Goal: Task Accomplishment & Management: Use online tool/utility

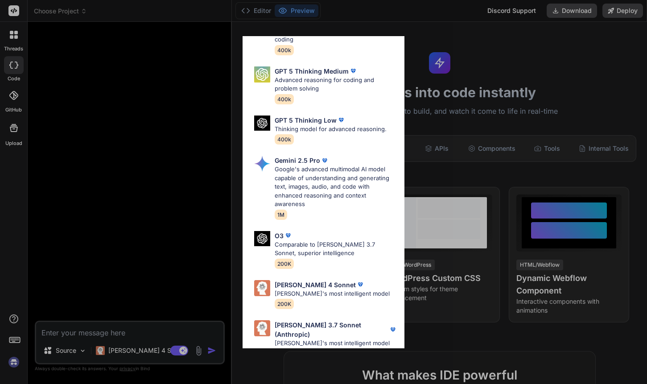
scroll to position [107, 0]
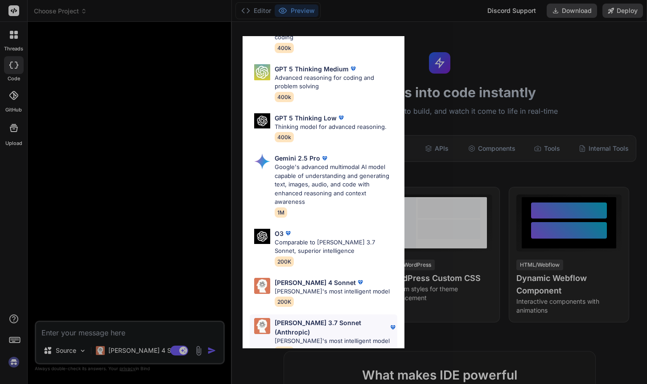
click at [302, 327] on div "[PERSON_NAME] 3.7 Sonnet (Anthropic) [PERSON_NAME]'s most intelligent model 200K" at bounding box center [336, 337] width 123 height 38
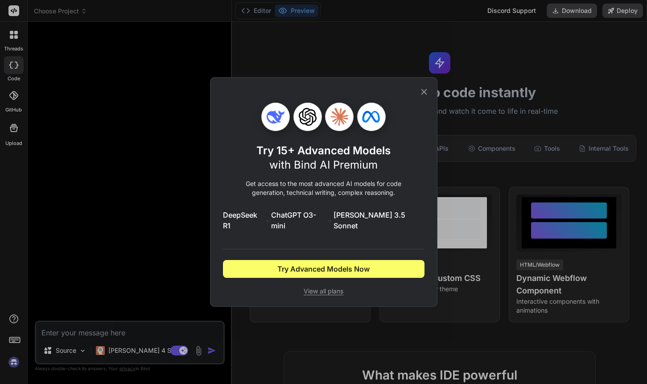
scroll to position [0, 0]
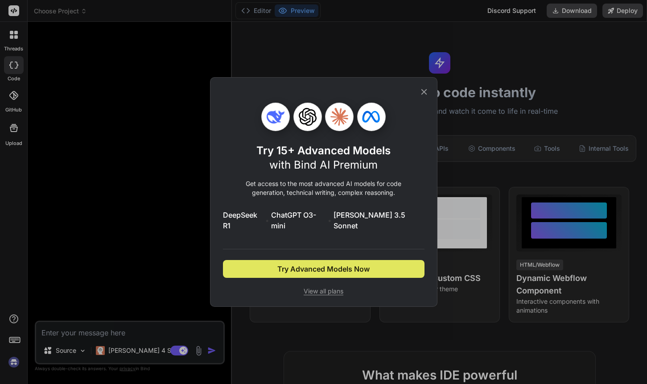
click at [315, 264] on span "Try Advanced Models Now" at bounding box center [324, 269] width 92 height 11
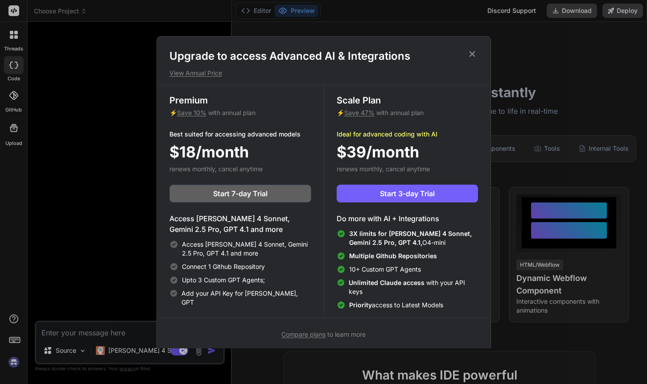
click at [476, 50] on icon at bounding box center [473, 54] width 10 height 10
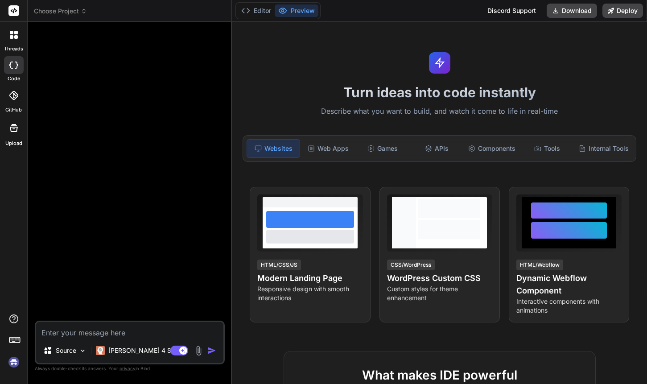
click at [17, 364] on img at bounding box center [13, 362] width 15 height 15
click at [402, 115] on p "Describe what you want to build, and watch it come to life in real-time" at bounding box center [439, 112] width 405 height 12
click at [440, 149] on div "APIs" at bounding box center [437, 148] width 53 height 19
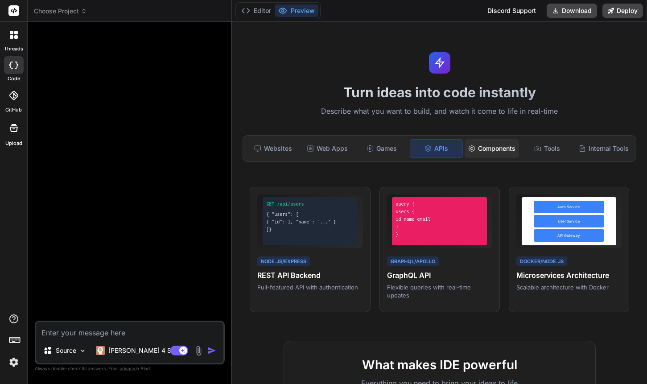
click at [493, 156] on div "Components" at bounding box center [492, 148] width 54 height 19
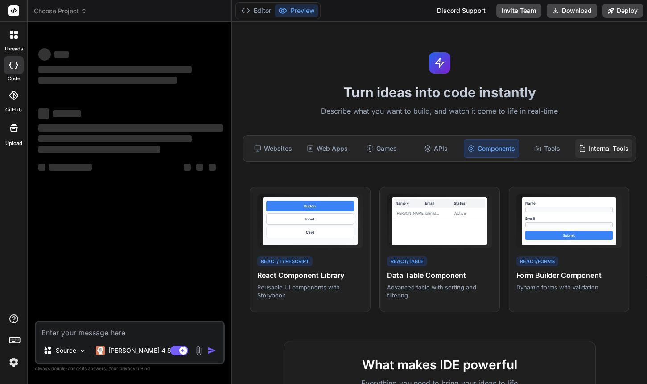
click at [591, 153] on div "Internal Tools" at bounding box center [604, 148] width 57 height 19
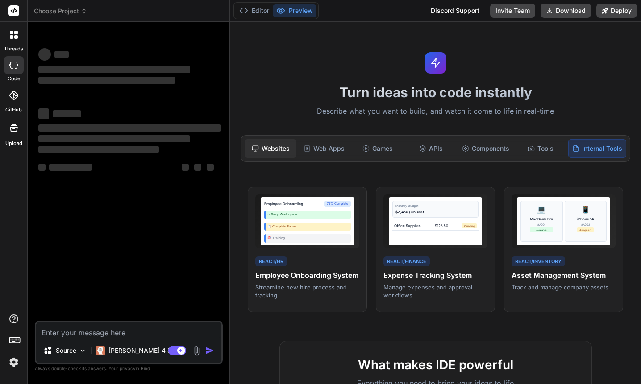
click at [283, 152] on div "Websites" at bounding box center [270, 148] width 52 height 19
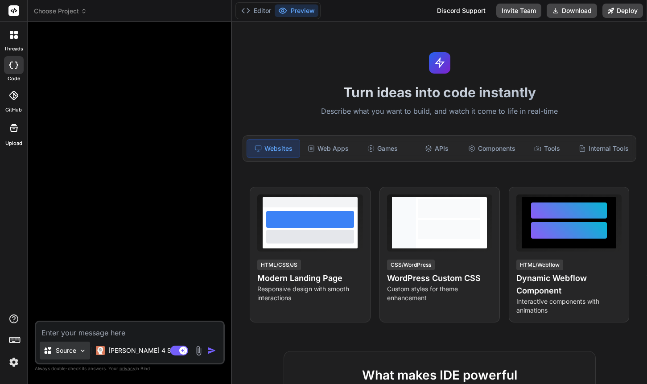
click at [76, 349] on p "Source" at bounding box center [66, 350] width 21 height 9
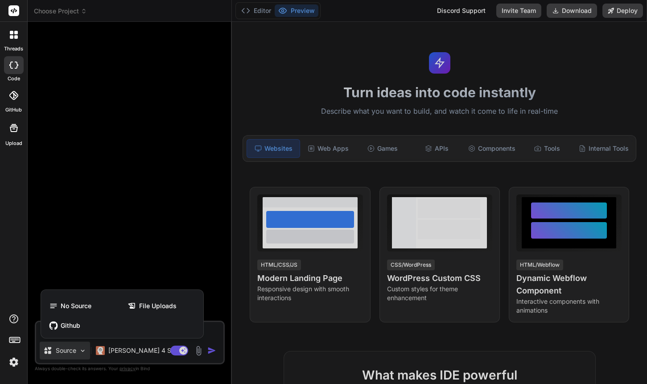
click at [215, 331] on div at bounding box center [323, 192] width 647 height 384
type textarea "x"
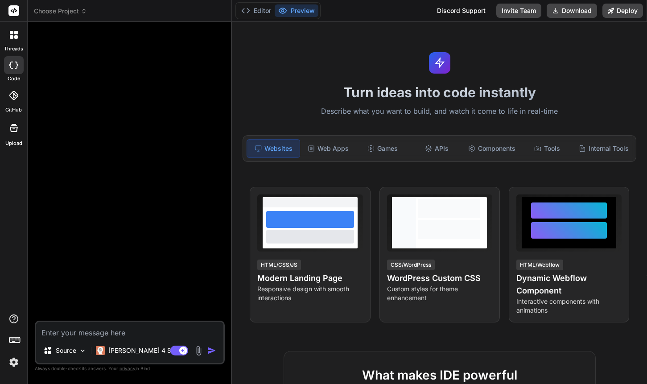
click at [157, 331] on textarea at bounding box center [129, 330] width 187 height 16
click at [363, 165] on div "Turn ideas into code instantly Describe what you want to build, and watch it co…" at bounding box center [439, 203] width 415 height 362
click at [93, 329] on textarea at bounding box center [129, 330] width 187 height 16
click at [19, 342] on icon at bounding box center [14, 339] width 12 height 12
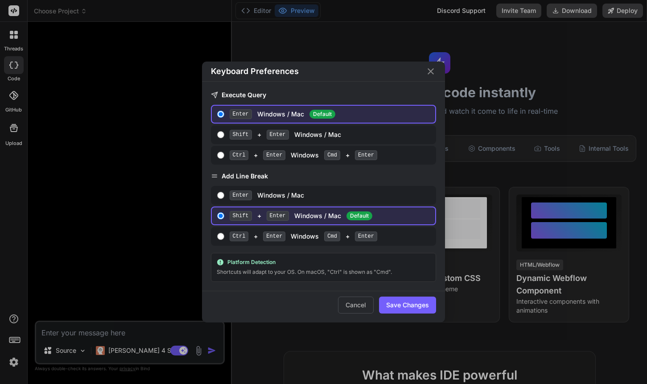
click at [329, 153] on span "Cmd" at bounding box center [332, 155] width 16 height 10
click at [224, 153] on input "Ctrl + Enter Windows Cmd + Enter" at bounding box center [220, 155] width 7 height 7
radio input "true"
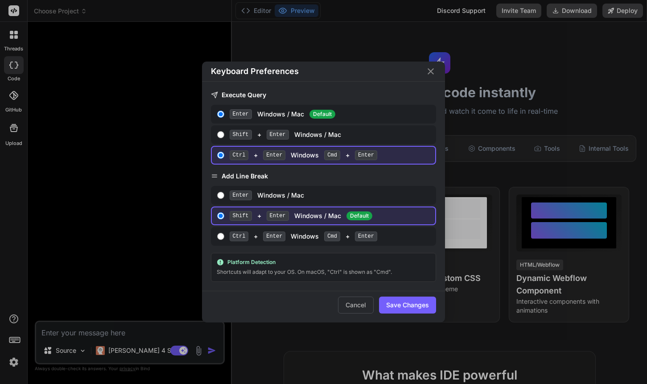
click at [319, 235] on div "Ctrl + Enter Windows Cmd + Enter" at bounding box center [331, 237] width 202 height 10
click at [224, 235] on input "Ctrl + Enter Windows Cmd + Enter" at bounding box center [220, 236] width 7 height 7
radio input "true"
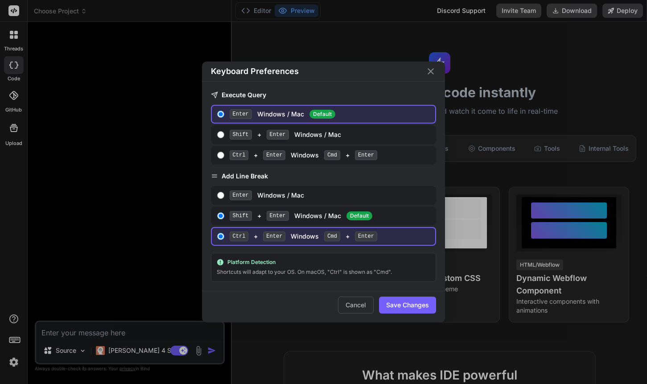
click at [423, 307] on button "Save Changes" at bounding box center [407, 305] width 57 height 17
click at [287, 218] on div "Shift + Enter Windows / Mac Default" at bounding box center [331, 216] width 202 height 10
click at [224, 218] on input "Shift + Enter Windows / Mac Default" at bounding box center [220, 215] width 7 height 7
radio input "true"
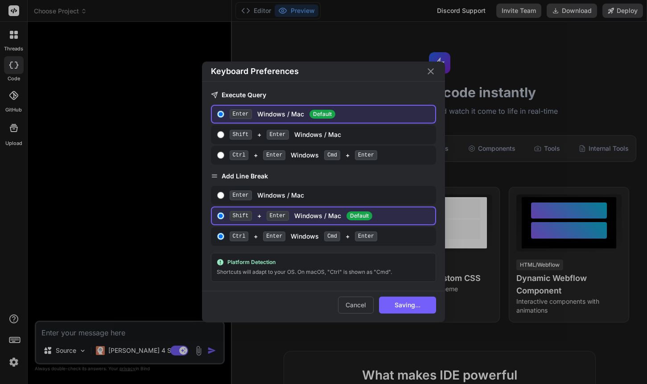
click at [433, 75] on icon "Close" at bounding box center [431, 71] width 11 height 11
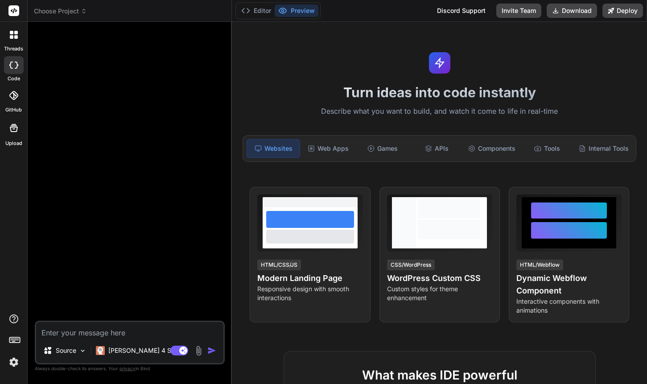
click at [104, 335] on textarea at bounding box center [129, 330] width 187 height 16
click at [17, 34] on icon at bounding box center [14, 35] width 8 height 8
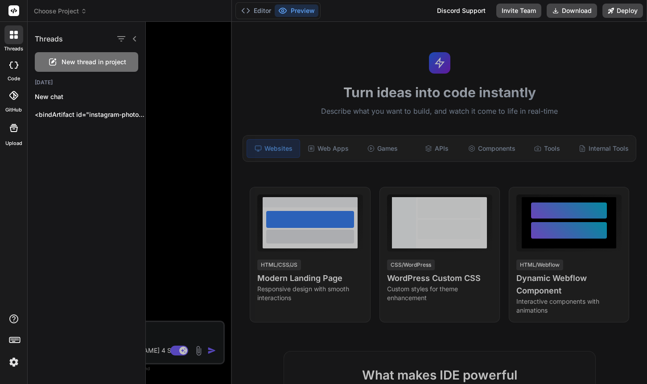
click at [108, 57] on div "New thread in project" at bounding box center [87, 62] width 104 height 20
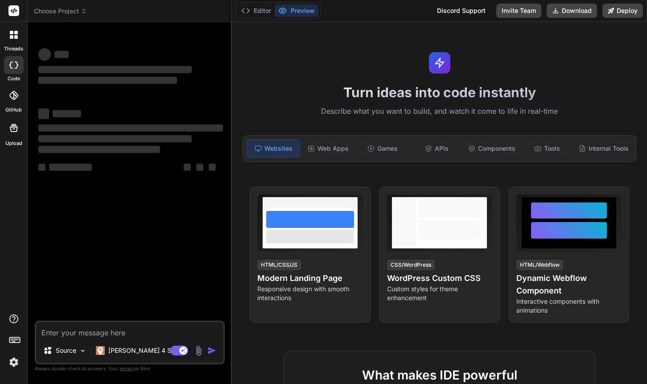
click at [12, 362] on img at bounding box center [13, 362] width 15 height 15
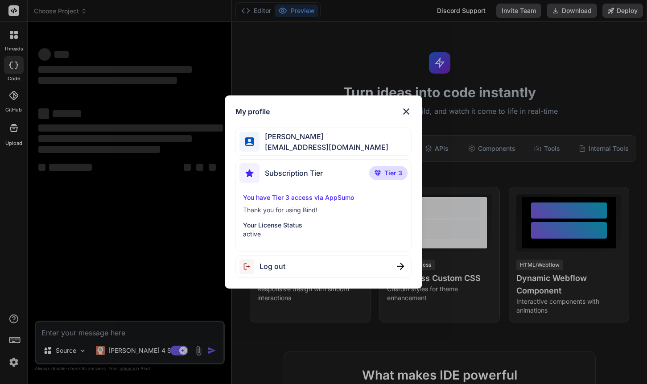
drag, startPoint x: 443, startPoint y: 19, endPoint x: 366, endPoint y: 11, distance: 77.1
click at [366, 11] on div "My profile [PERSON_NAME] [EMAIL_ADDRESS][DOMAIN_NAME] Subscription Tier Tier 3 …" at bounding box center [323, 192] width 647 height 384
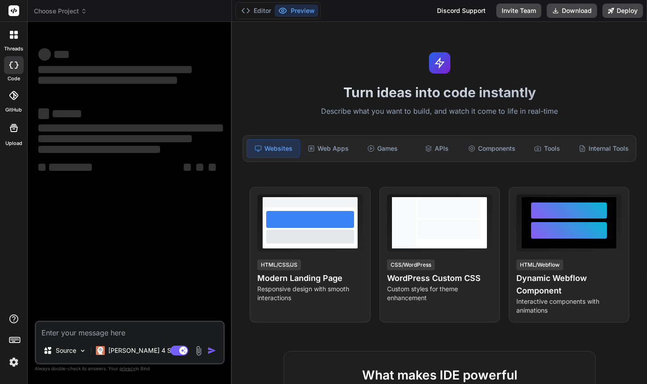
click at [360, 11] on div "Editor Preview Discord Support Invite Team Download Deploy" at bounding box center [439, 11] width 415 height 22
click at [6, 33] on div at bounding box center [13, 34] width 19 height 19
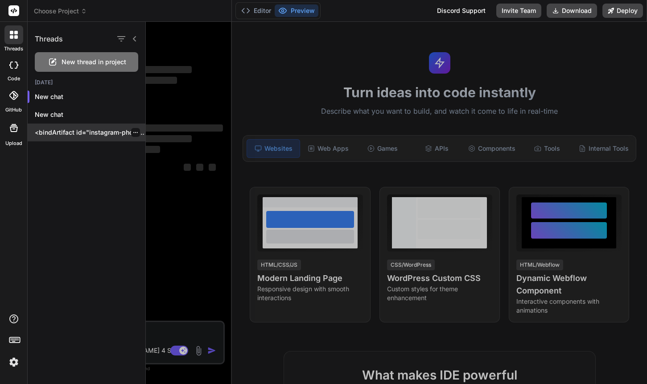
click at [65, 136] on p "<bindArtifact id="instagram-photo-sharing-app" title="Instagram Photo Sharing A…" at bounding box center [90, 132] width 111 height 9
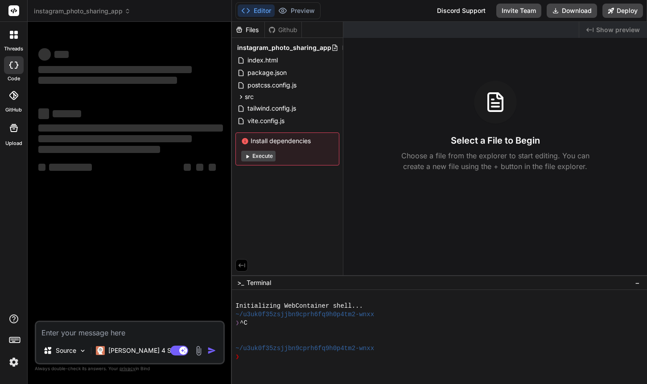
click at [266, 157] on button "Execute" at bounding box center [258, 156] width 34 height 11
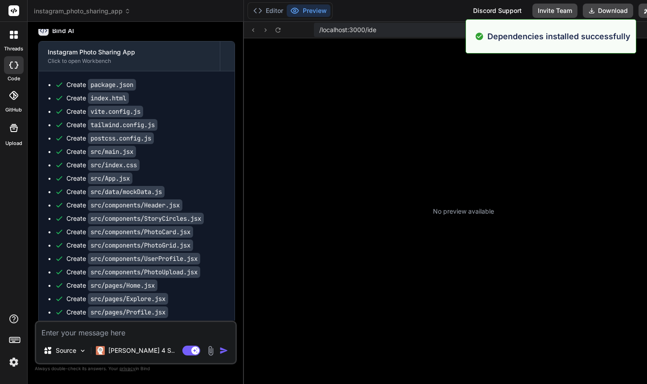
scroll to position [203, 0]
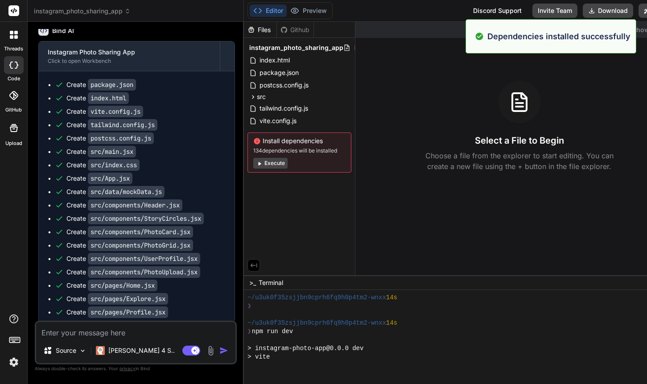
click at [365, 8] on div "Editor Preview Disabled until preview for your project is generated Discord Sup…" at bounding box center [463, 11] width 439 height 22
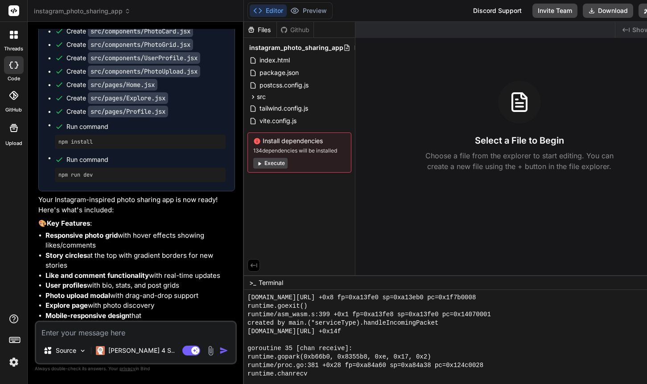
scroll to position [1551, 0]
click at [357, 99] on div "Select a File to Begin Choose a file from the explorer to start editing. You ca…" at bounding box center [520, 126] width 328 height 91
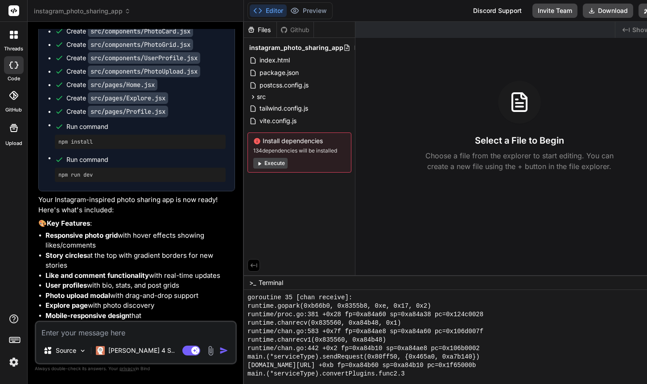
click at [266, 163] on button "Execute" at bounding box center [270, 163] width 34 height 11
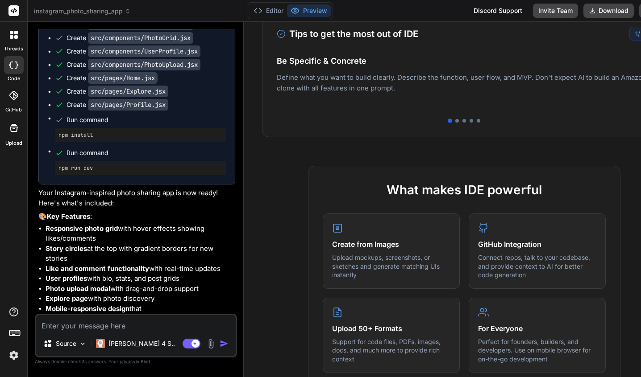
scroll to position [1873, 0]
type textarea "x"
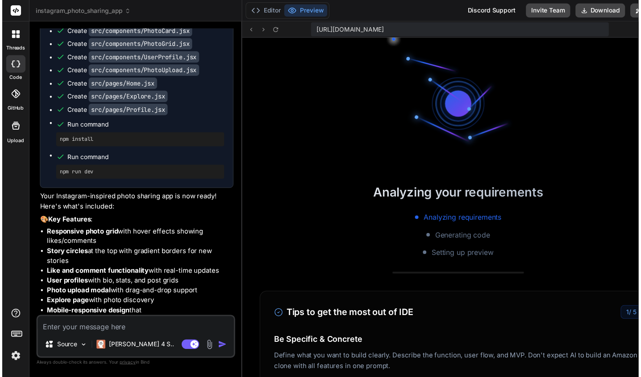
scroll to position [1992, 0]
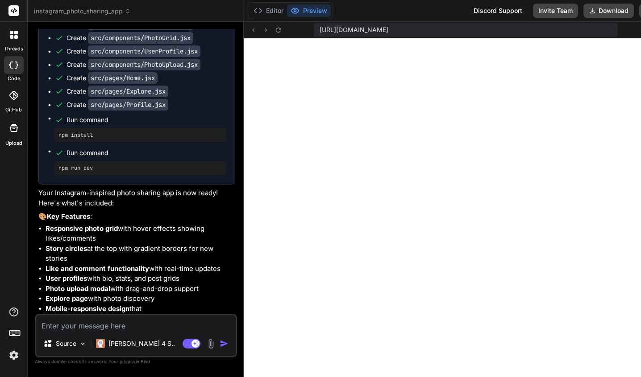
click at [110, 8] on span "instagram_photo_sharing_app" at bounding box center [82, 11] width 97 height 9
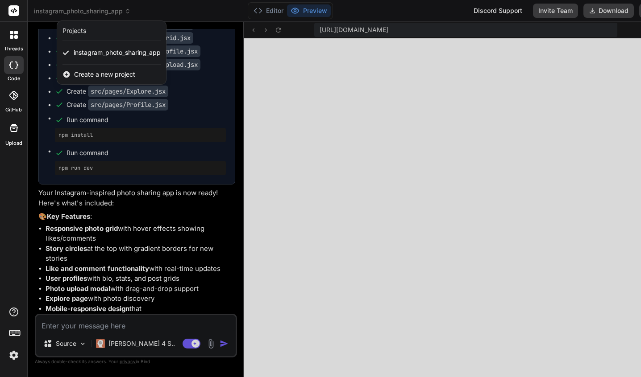
click at [365, 87] on div at bounding box center [320, 188] width 641 height 377
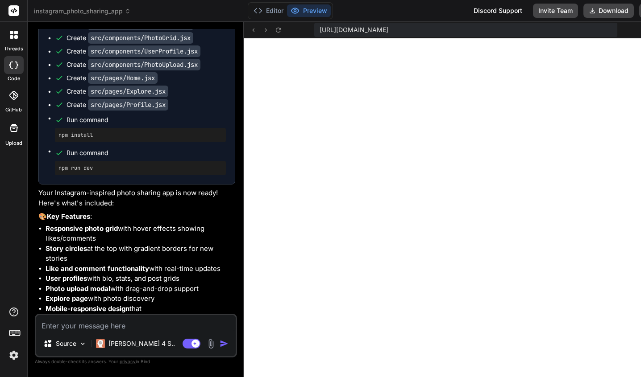
scroll to position [7, 0]
click at [125, 8] on icon at bounding box center [127, 11] width 6 height 6
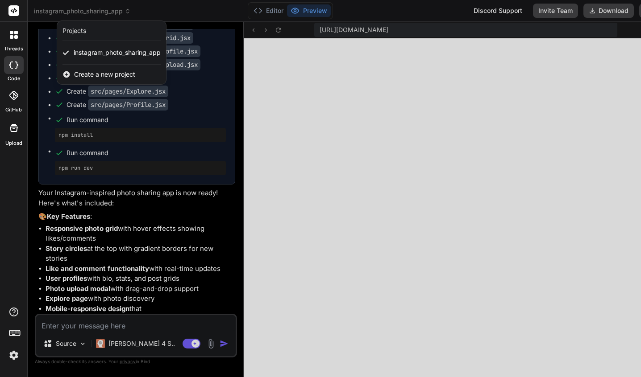
drag, startPoint x: 114, startPoint y: 43, endPoint x: 97, endPoint y: 68, distance: 29.8
click at [97, 70] on span "Create a new project" at bounding box center [104, 74] width 61 height 9
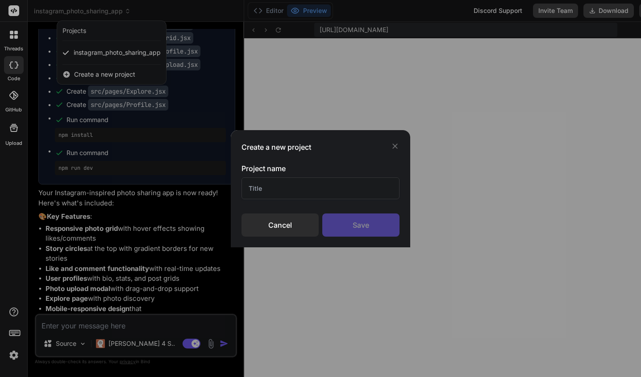
click at [291, 194] on input "text" at bounding box center [320, 189] width 158 height 22
type input "n"
type input "NichyPost"
click at [339, 218] on div "Save" at bounding box center [360, 225] width 77 height 23
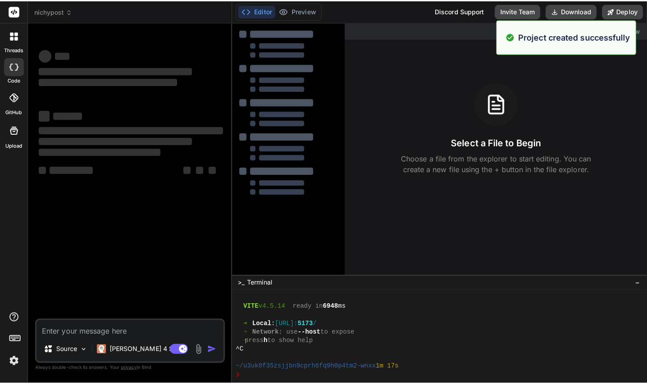
scroll to position [0, 0]
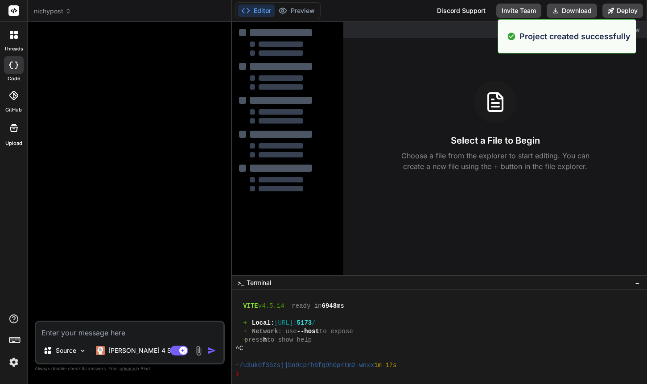
type textarea "x"
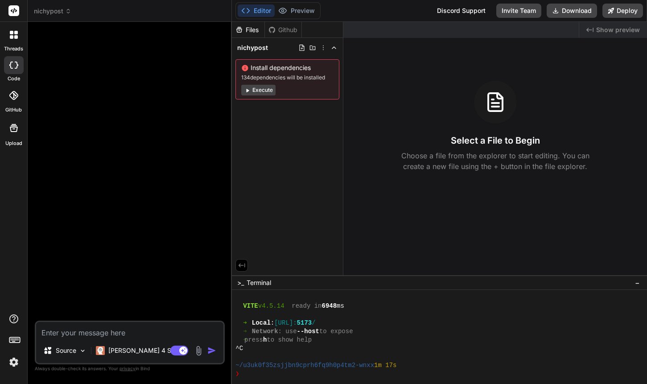
click at [132, 331] on textarea at bounding box center [129, 330] width 187 height 16
type textarea "f"
type textarea "x"
type textarea "fo"
type textarea "x"
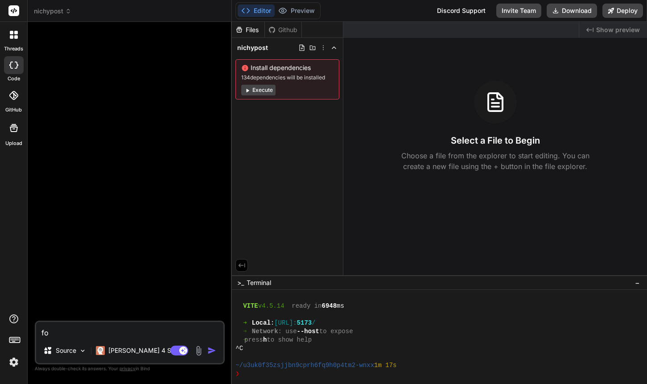
type textarea "for"
type textarea "x"
type textarea "for"
type textarea "x"
type textarea "for t"
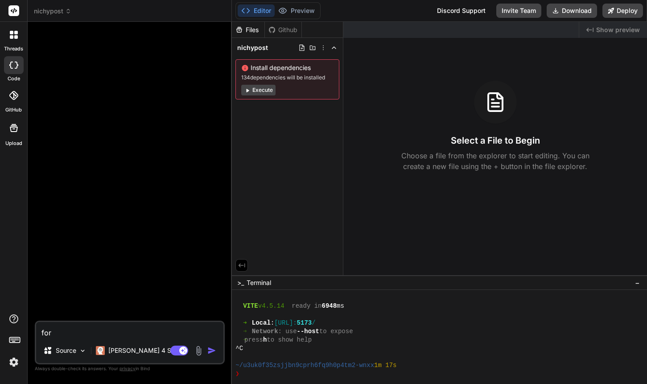
type textarea "x"
type textarea "for th"
type textarea "x"
type textarea "for thi"
type textarea "x"
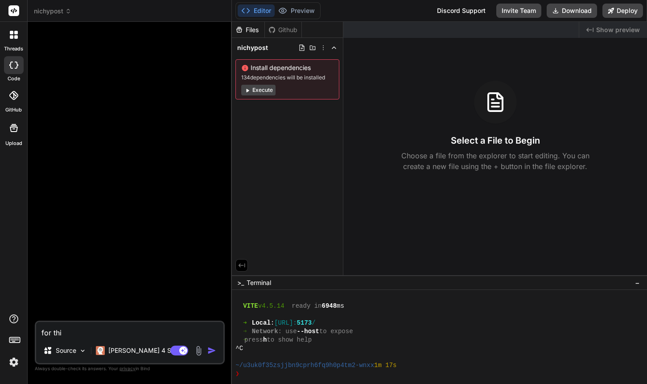
type textarea "for this"
type textarea "x"
type textarea "for this"
type textarea "x"
type textarea "for this p"
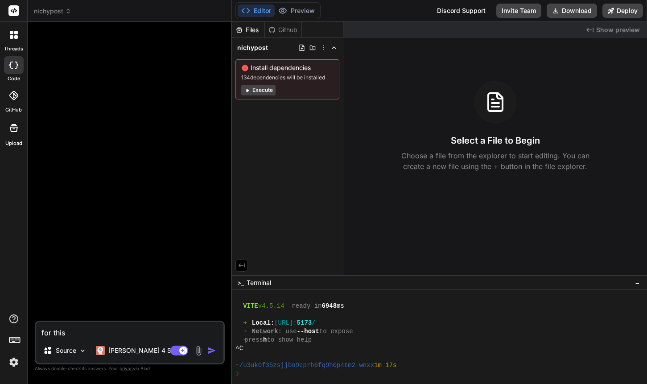
type textarea "x"
type textarea "for this po"
type textarea "x"
type textarea "for this p"
type textarea "x"
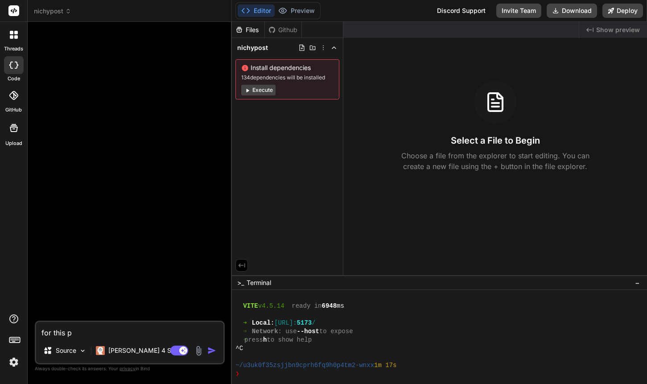
type textarea "for this pr"
type textarea "x"
type textarea "for this pro"
type textarea "x"
type textarea "for this proj"
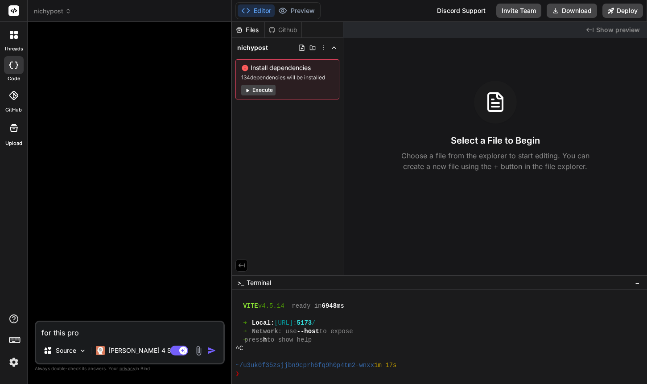
type textarea "x"
type textarea "for this proje"
type textarea "x"
type textarea "for this projec"
type textarea "x"
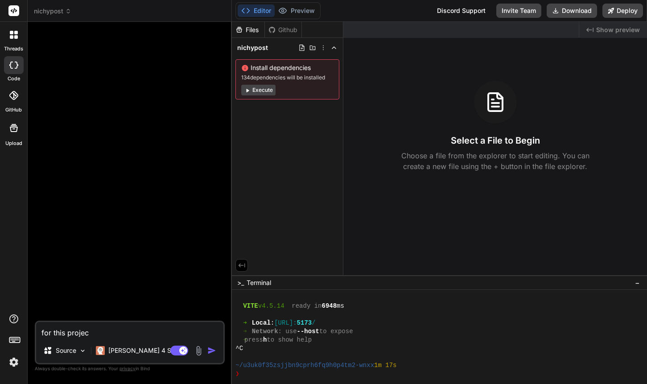
type textarea "for this project"
type textarea "x"
type textarea "for this project"
type textarea "x"
type textarea "for this project p"
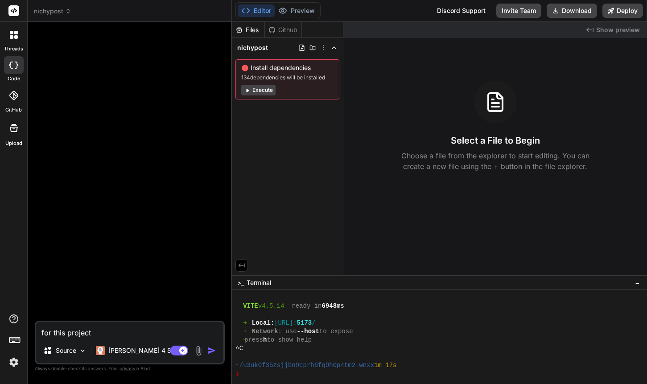
type textarea "x"
type textarea "for this project pl"
type textarea "x"
type textarea "for this project ple"
type textarea "x"
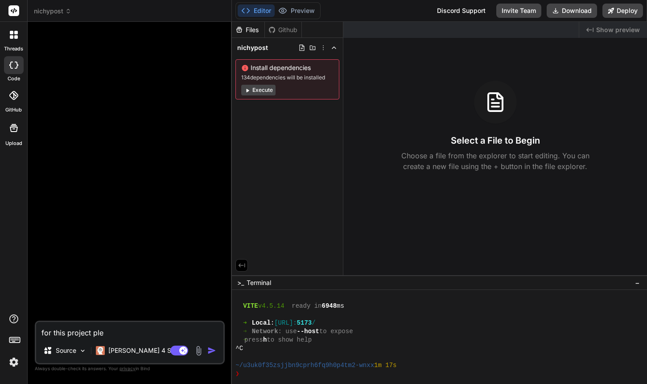
type textarea "for this project plea"
type textarea "x"
type textarea "for this project pleas"
type textarea "x"
type textarea "for this project please"
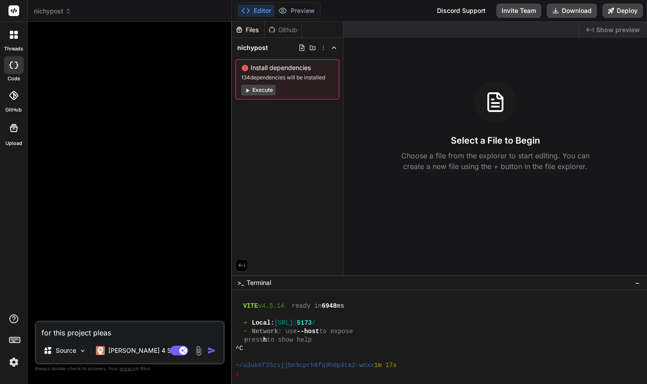
type textarea "x"
type textarea "for this project please"
type textarea "x"
type textarea "for this project please b"
type textarea "x"
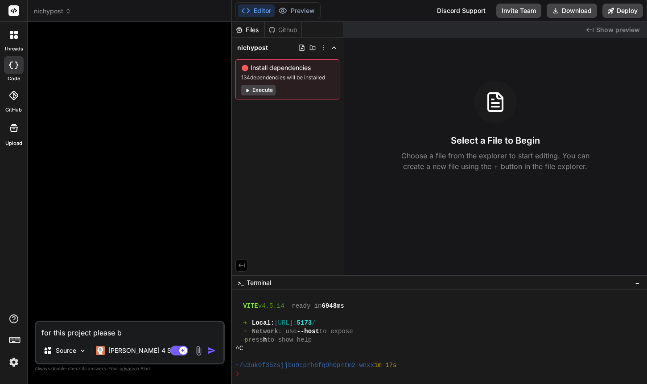
type textarea "for this project please bu"
type textarea "x"
type textarea "for this project please [PERSON_NAME]"
type textarea "x"
type textarea "for this project please buil"
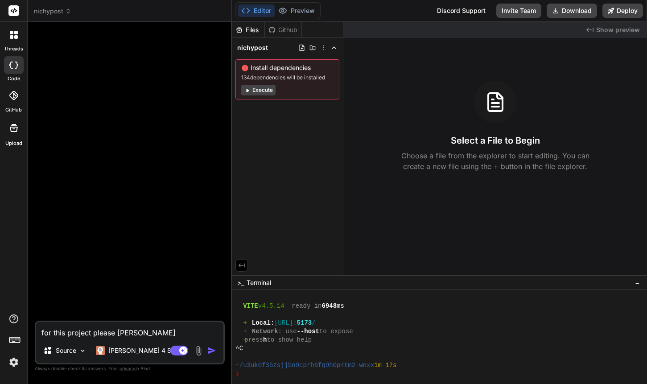
type textarea "x"
type textarea "for this project please build"
type textarea "x"
type textarea "for this project please build"
type textarea "x"
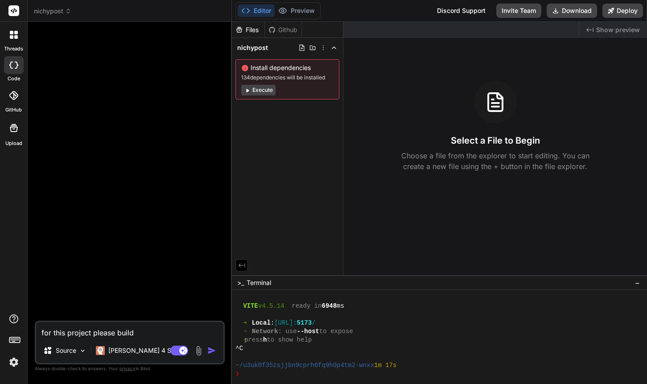
type textarea "for this project please build m"
type textarea "x"
type textarea "for this project please build me"
type textarea "x"
type textarea "for this project please build me"
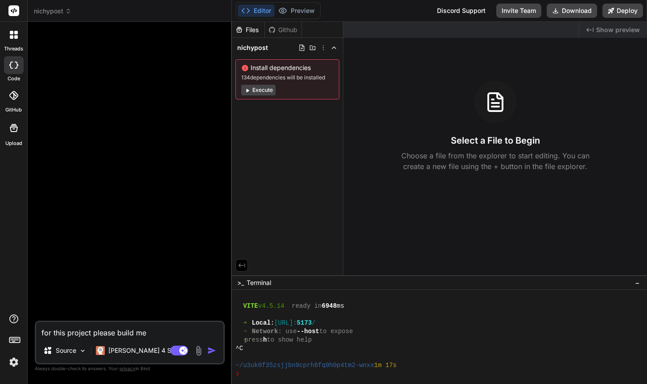
type textarea "x"
type textarea "for this project please build me a"
type textarea "x"
type textarea "for this project please build me a"
type textarea "x"
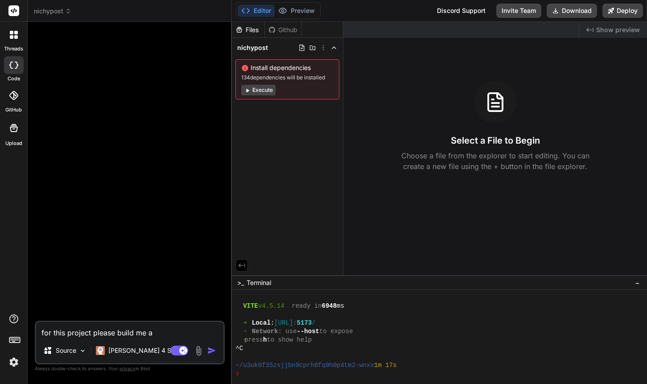
type textarea "for this project please build me a"
type textarea "x"
type textarea "for this project please build me an"
type textarea "x"
type textarea "for this project please build me an"
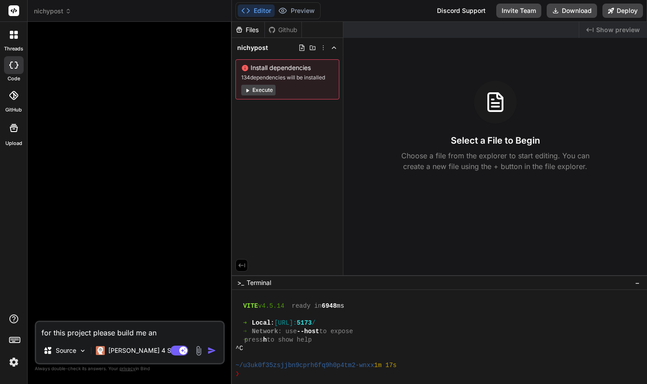
type textarea "x"
type textarea "for this project please build me an a"
type textarea "x"
type textarea "for this project please build me an ap"
type textarea "x"
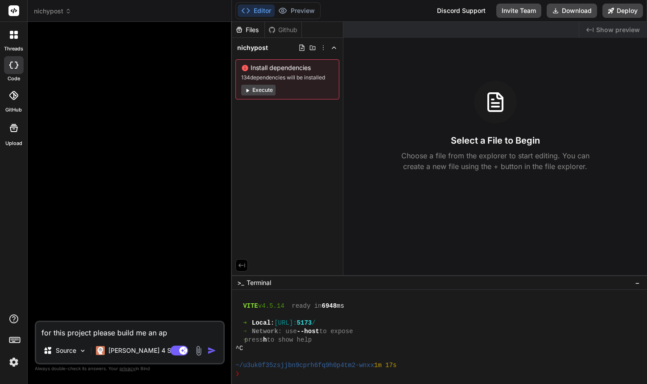
type textarea "for this project please build me an app"
type textarea "x"
type textarea "for this project please build me an app"
type textarea "x"
type textarea "for this project please build me an app w"
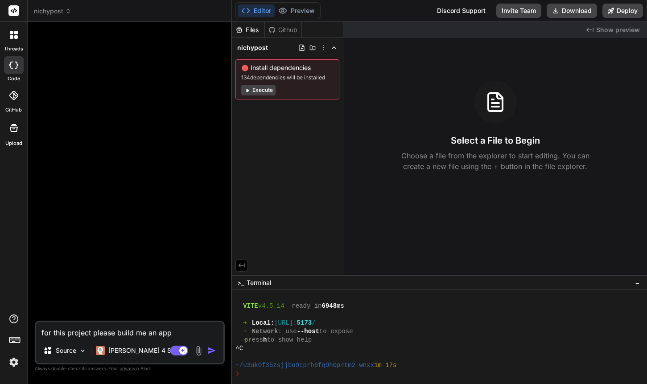
type textarea "x"
type textarea "for this project please build me an app wi"
type textarea "x"
type textarea "for this project please build me an app wit"
type textarea "x"
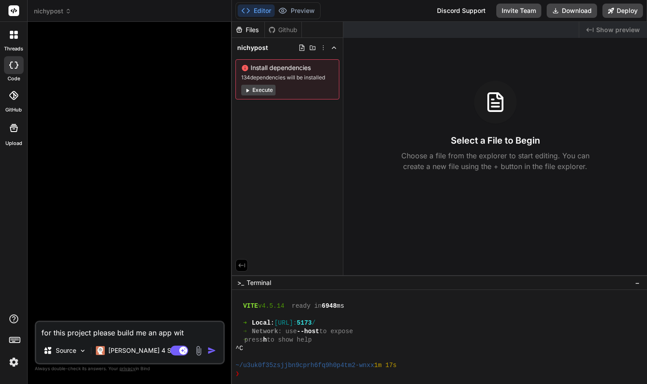
type textarea "for this project please build me an app with"
type textarea "x"
type textarea "for this project please build me an app with"
type textarea "x"
type textarea "for this project please build me an app with l"
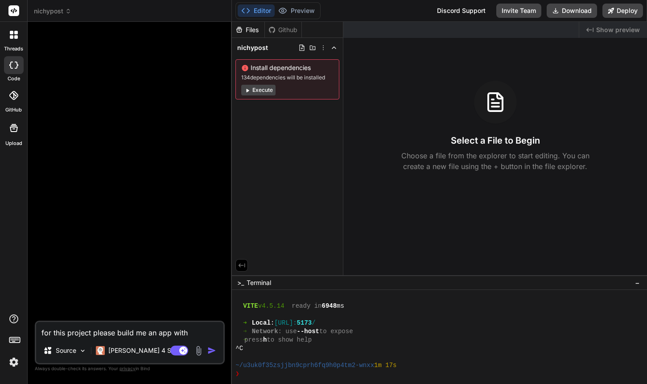
type textarea "x"
type textarea "for this project please build me an app with la"
type textarea "x"
type textarea "for this project please build me an app with [PERSON_NAME]"
type textarea "x"
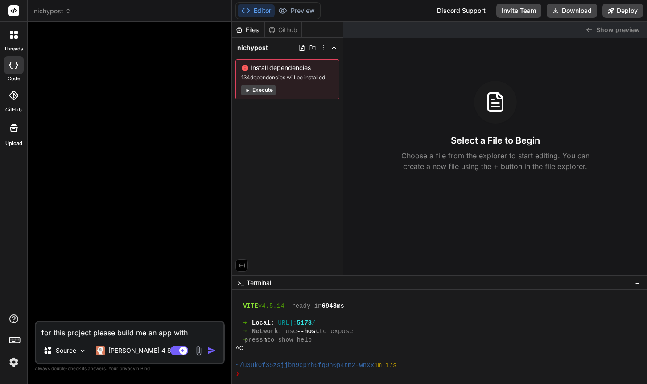
type textarea "for this project please build me an app with land"
type textarea "x"
type textarea "for this project please build me an app with [PERSON_NAME]"
type textarea "x"
type textarea "for this project please build me an app with [PERSON_NAME]"
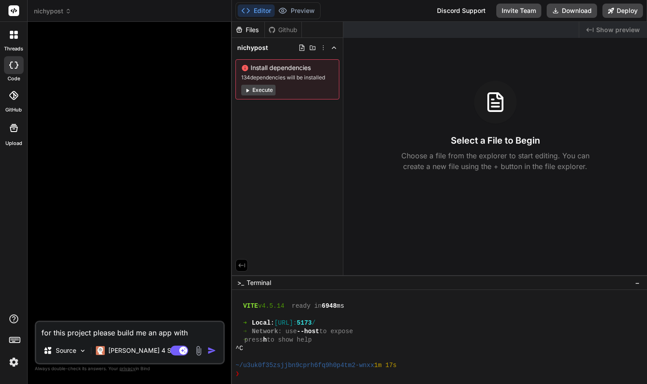
type textarea "x"
type textarea "for this project please build me an app with landing"
type textarea "x"
type textarea "for this project please build me an app with landing"
type textarea "x"
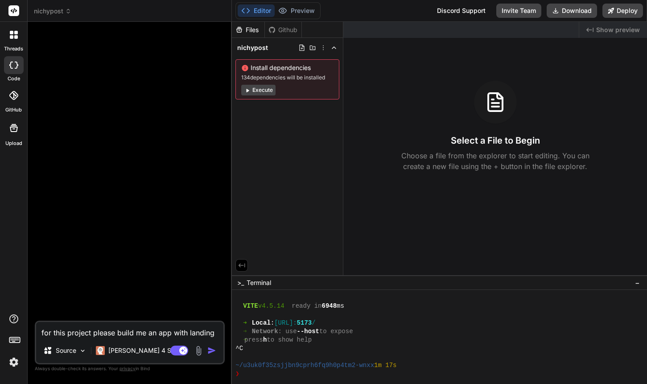
type textarea "for this project please build me an app with landing p"
type textarea "x"
type textarea "for this project please build me an app with landing pa"
type textarea "x"
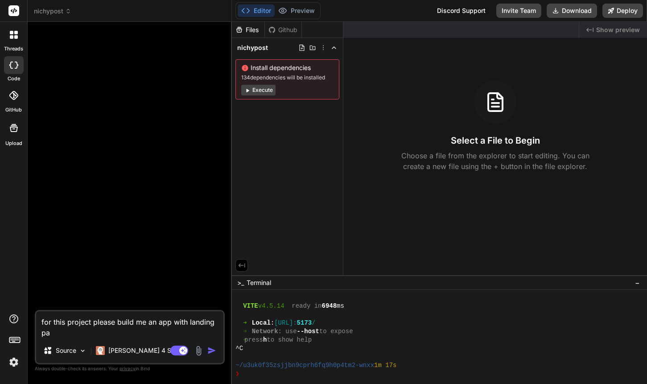
type textarea "for this project please build me an app with landing pag"
type textarea "x"
type textarea "for this project please build me an app with landing page"
type textarea "x"
type textarea "for this project please build me an app with landing page"
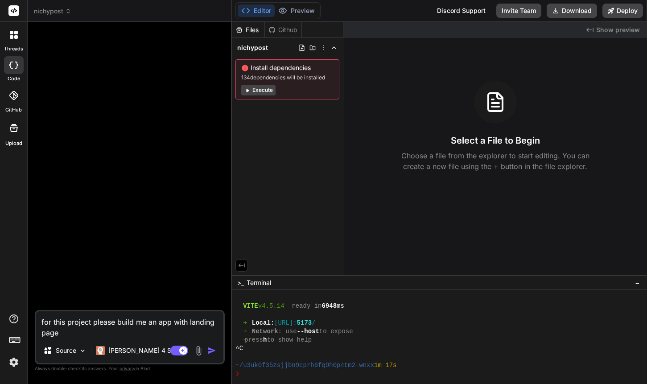
type textarea "x"
type textarea "for this project please build me an app with landing page a"
type textarea "x"
type textarea "for this project please build me an app with landing page an"
type textarea "x"
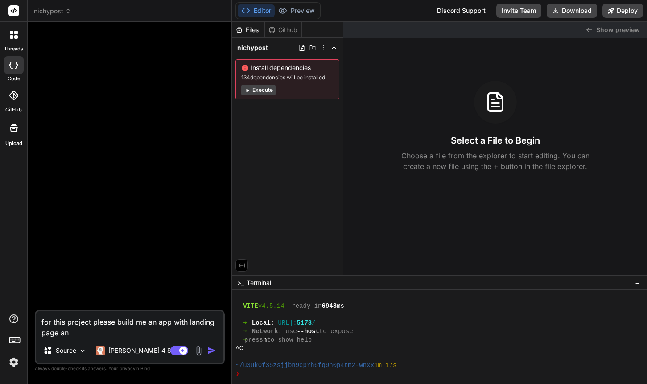
type textarea "for this project please build me an app with landing page and"
type textarea "x"
type textarea "for this project please build me an app with landing page and"
type textarea "x"
type textarea "for this project please build me an app with landing page and /"
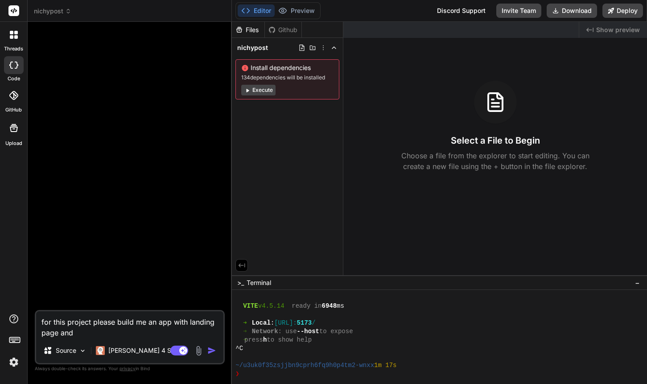
type textarea "x"
type textarea "for this project please build me an app with landing page and /a"
type textarea "x"
type textarea "for this project please build me an app with landing page and /au"
type textarea "x"
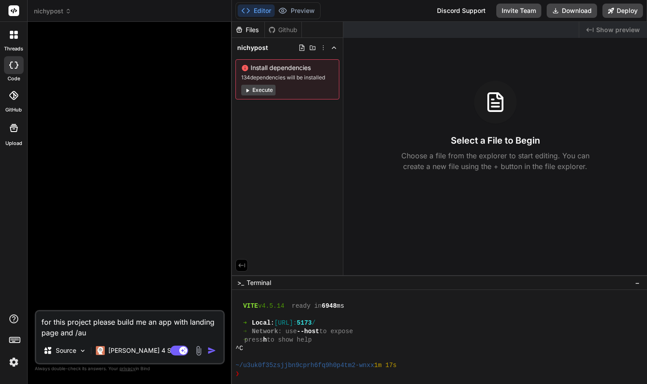
type textarea "for this project please build me an app with landing page and /aut"
type textarea "x"
type textarea "for this project please build me an app with landing page and /auth"
type textarea "x"
type textarea "for this project please build me an app with landing page and /auth"
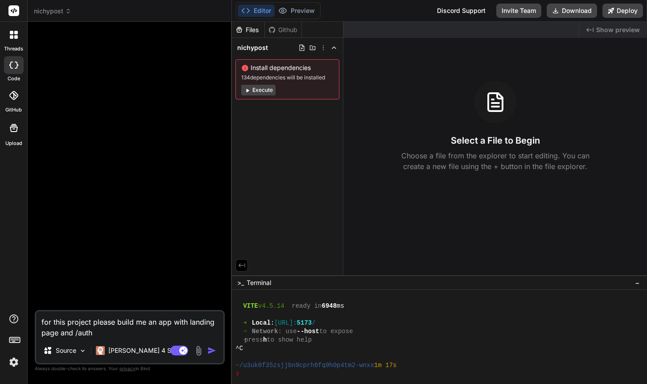
type textarea "x"
type textarea "for this project please build me an app with landing page and /auth p"
type textarea "x"
type textarea "for this project please build me an app with landing page and /auth pa"
type textarea "x"
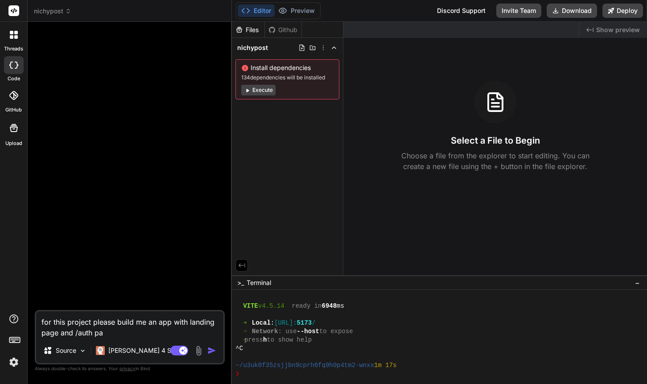
type textarea "for this project please build me an app with landing page and /auth pag"
type textarea "x"
type textarea "for this project please build me an app with landing page and /auth page"
type textarea "x"
type textarea "for this project please build me an app with landing page and /auth page"
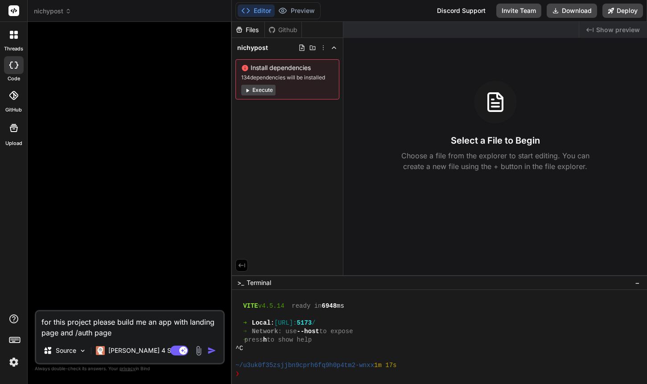
type textarea "x"
type textarea "for this project please build me an app with landing page and /auth page w"
type textarea "x"
type textarea "for this project please build me an app with landing page and /auth page wh"
type textarea "x"
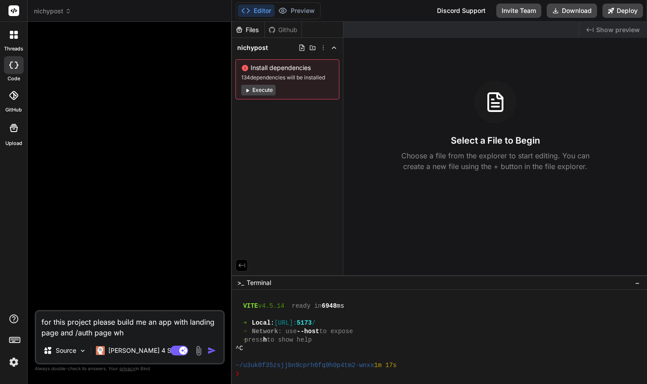
type textarea "for this project please build me an app with landing page and /auth page whe"
type textarea "x"
type textarea "for this project please build me an app with landing page and /auth page wher"
type textarea "x"
type textarea "for this project please build me an app with landing page and /auth page where"
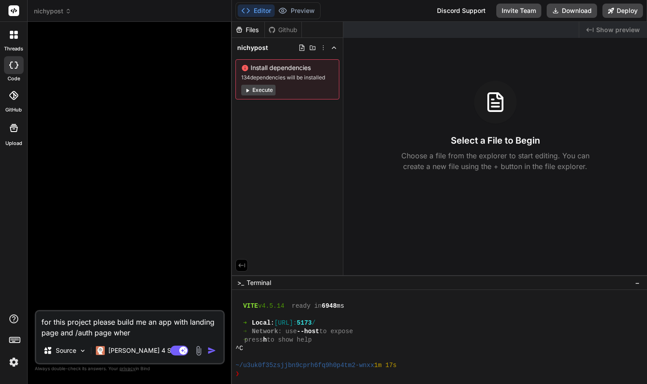
type textarea "x"
type textarea "for this project please build me an app with landing page and /auth page where"
type textarea "x"
type textarea "for this project please build me an app with landing page and /auth page where i"
type textarea "x"
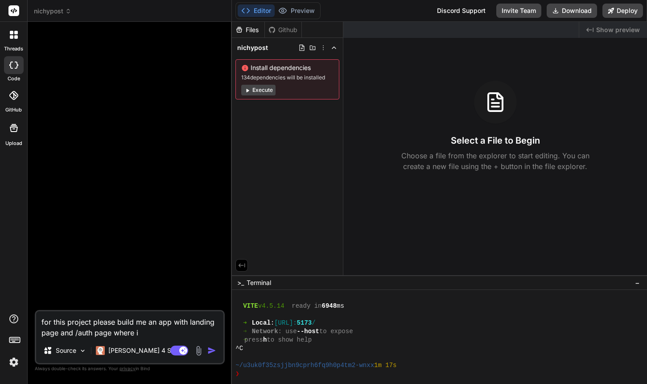
type textarea "for this project please build me an app with landing page and /auth page where i"
type textarea "x"
type textarea "for this project please build me an app with landing page and /auth page where …"
type textarea "x"
type textarea "for this project please build me an app with landing page and /auth page where …"
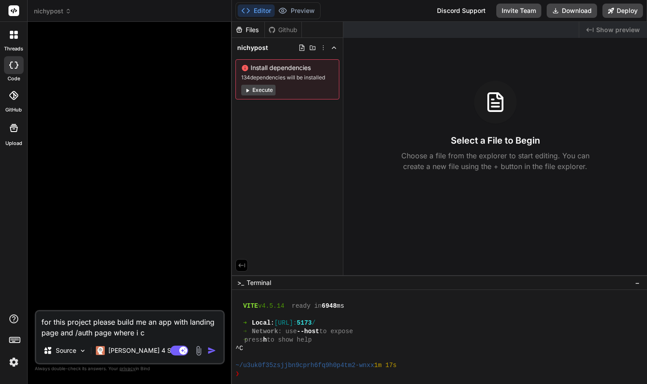
type textarea "x"
type textarea "for this project please build me an app with landing page and /auth page where …"
type textarea "x"
type textarea "for this project please build me an app with landing page and /auth page where …"
type textarea "x"
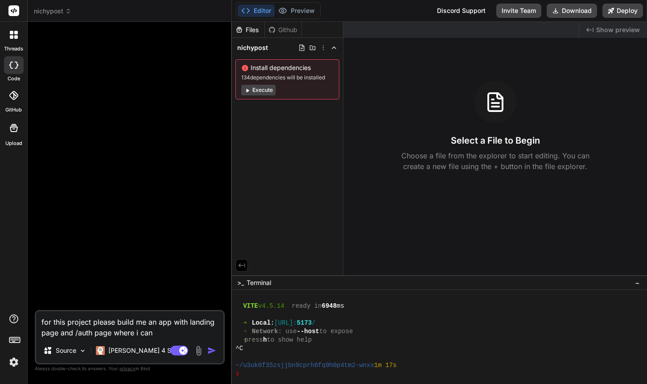
type textarea "for this project please build me an app with landing page and /auth page where …"
type textarea "x"
type textarea "for this project please build me an app with landing page and /auth page where …"
type textarea "x"
type textarea "for this project please build me an app with landing page and /auth page where …"
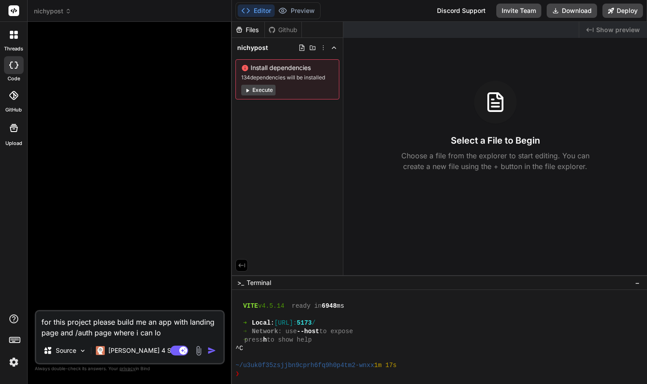
type textarea "x"
type textarea "for this project please build me an app with landing page and /auth page where …"
type textarea "x"
type textarea "for this project please build me an app with landing page and /auth page where …"
type textarea "x"
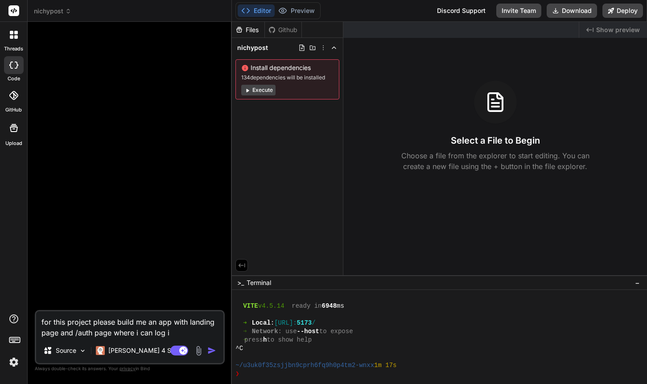
type textarea "for this project please build me an app with landing page and /auth page where …"
type textarea "x"
type textarea "for this project please build me an app with landing page and /auth page where …"
type textarea "x"
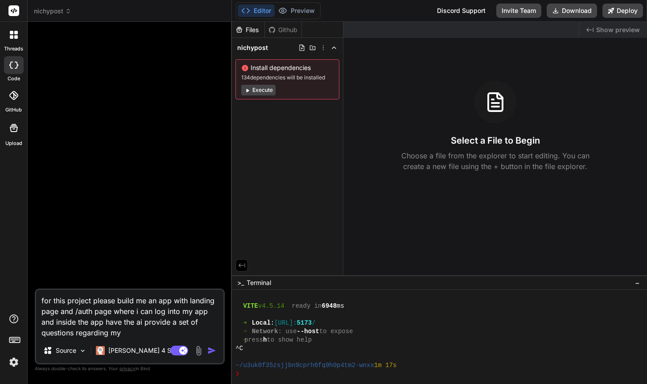
drag, startPoint x: 133, startPoint y: 331, endPoint x: 34, endPoint y: 284, distance: 109.2
click at [34, 284] on div "Bind AI Web Search Created with Pixso. Code Generator for this project please b…" at bounding box center [130, 203] width 204 height 362
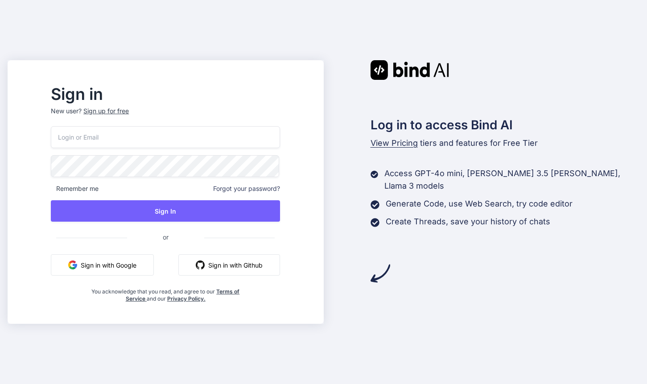
type input "[EMAIL_ADDRESS][DOMAIN_NAME]"
click at [125, 141] on input "[EMAIL_ADDRESS][DOMAIN_NAME]" at bounding box center [165, 137] width 229 height 22
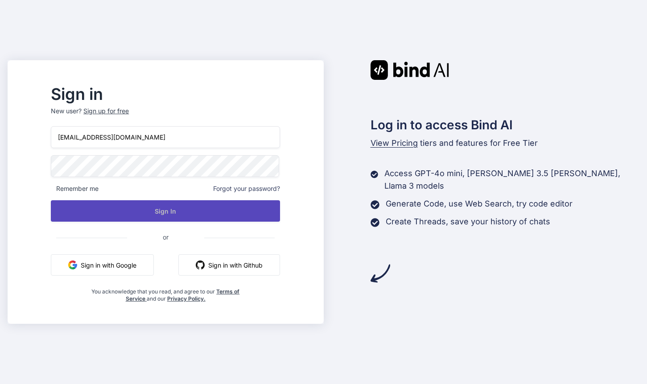
click at [174, 213] on button "Sign In" at bounding box center [165, 210] width 229 height 21
